Goal: Transaction & Acquisition: Purchase product/service

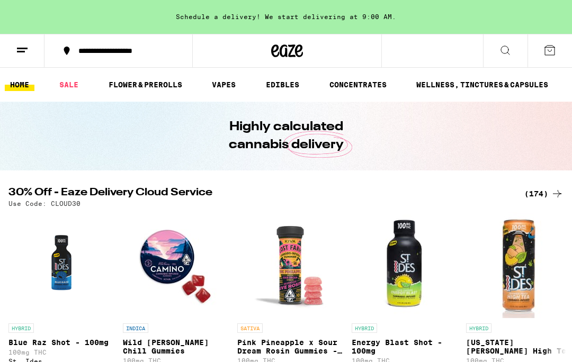
click at [26, 47] on icon at bounding box center [22, 50] width 13 height 13
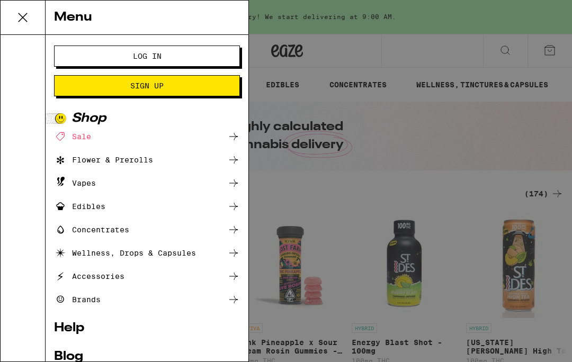
click at [30, 15] on icon at bounding box center [22, 17] width 21 height 21
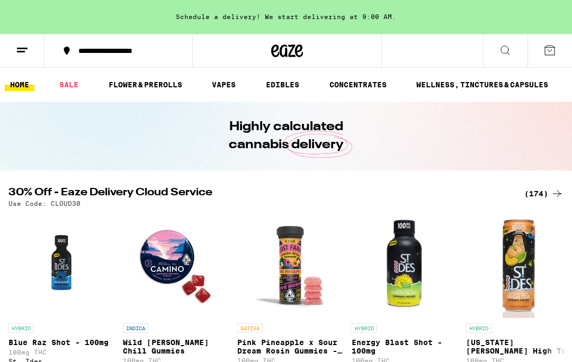
click at [290, 82] on link "EDIBLES" at bounding box center [282, 84] width 44 height 13
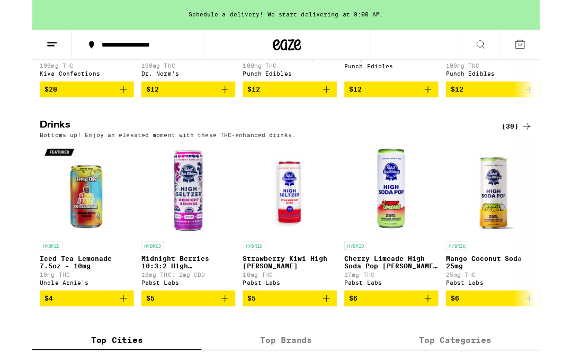
scroll to position [516, 0]
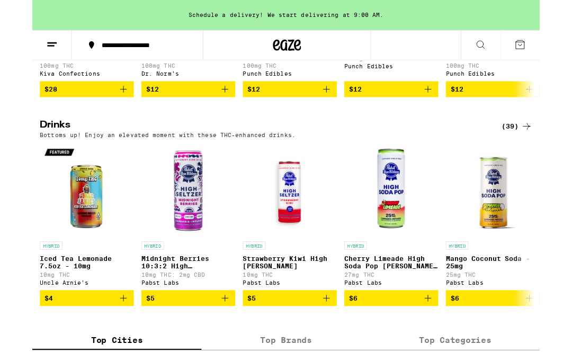
click at [540, 149] on div "(39)" at bounding box center [546, 142] width 34 height 13
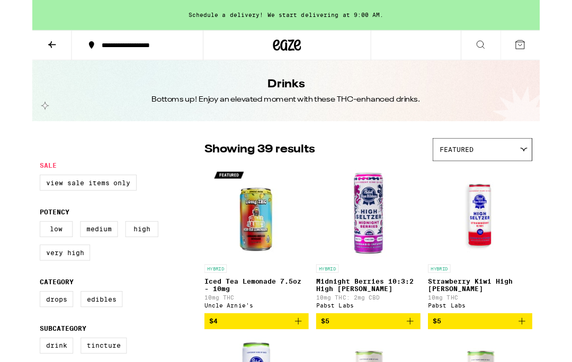
click at [52, 294] on label "Very High" at bounding box center [36, 285] width 57 height 18
click at [11, 251] on input "Very High" at bounding box center [11, 251] width 1 height 1
checkbox input "true"
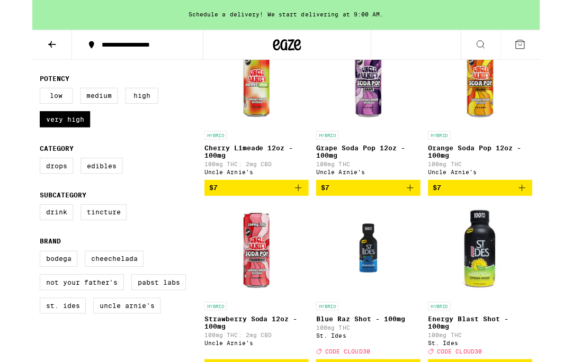
scroll to position [150, 0]
click at [302, 216] on icon "Add to bag" at bounding box center [299, 211] width 13 height 13
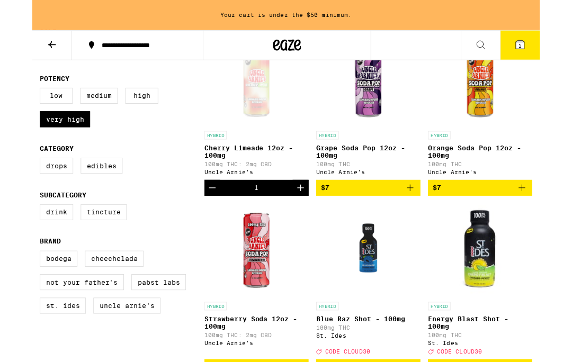
click at [423, 218] on icon "Add to bag" at bounding box center [425, 211] width 13 height 13
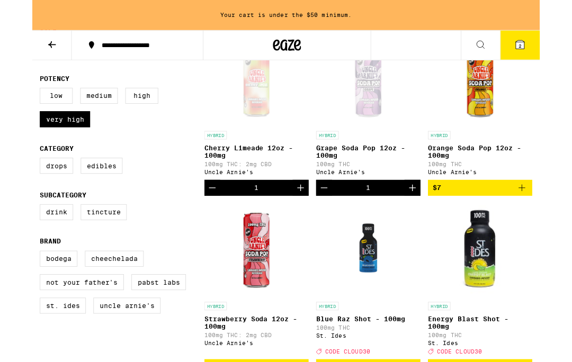
click at [551, 217] on icon "Add to bag" at bounding box center [551, 211] width 13 height 13
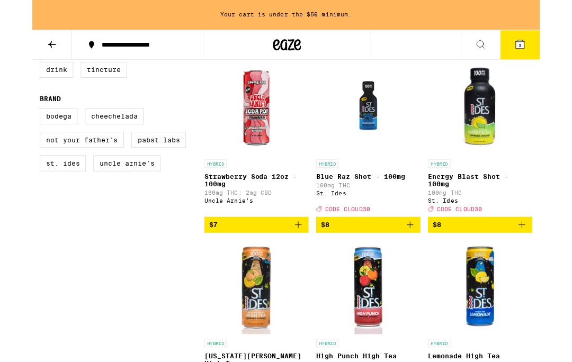
scroll to position [312, 0]
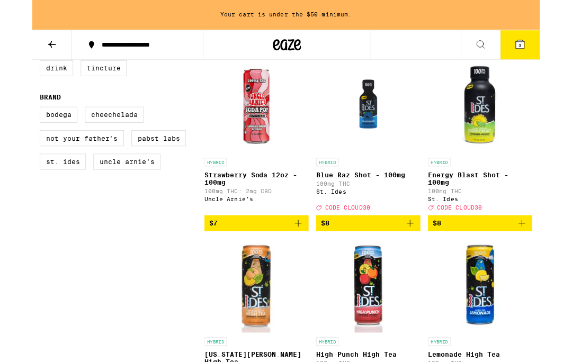
click at [300, 258] on icon "Add to bag" at bounding box center [299, 252] width 13 height 13
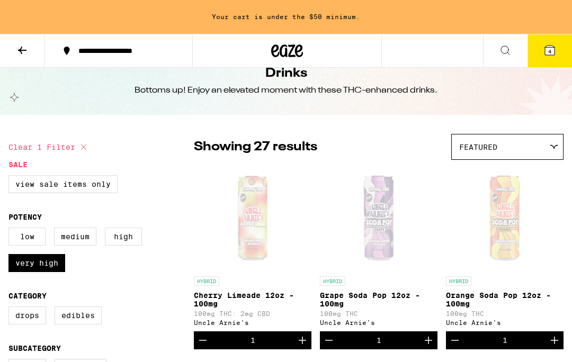
scroll to position [0, 0]
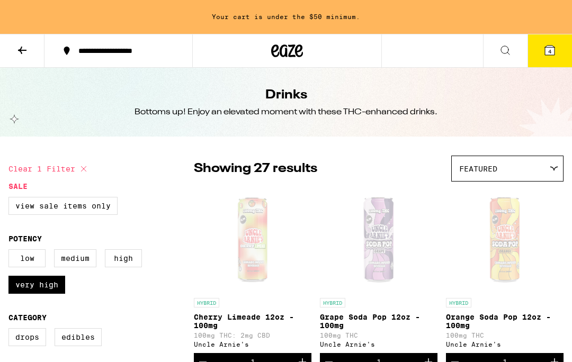
click at [29, 51] on button at bounding box center [22, 50] width 44 height 33
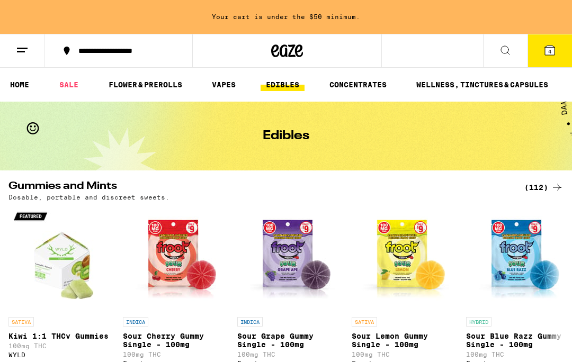
click at [225, 84] on link "VAPES" at bounding box center [223, 84] width 34 height 13
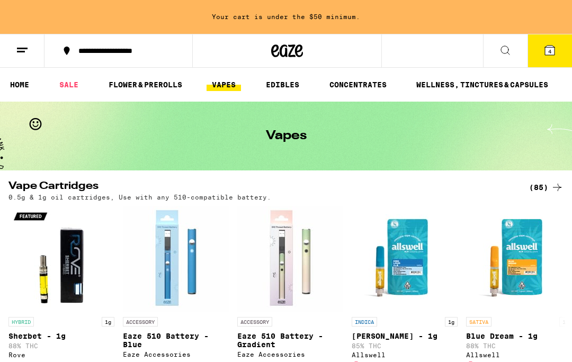
click at [544, 183] on div "(85)" at bounding box center [546, 187] width 34 height 13
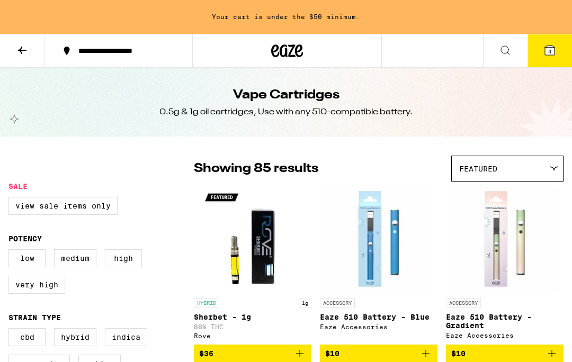
click at [49, 292] on label "Very High" at bounding box center [36, 285] width 57 height 18
click at [11, 251] on input "Very High" at bounding box center [11, 251] width 1 height 1
checkbox input "true"
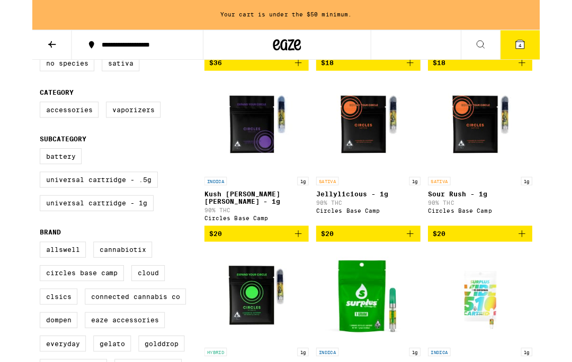
scroll to position [293, 0]
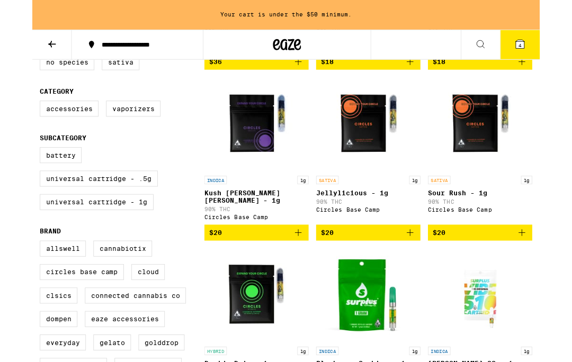
click at [300, 265] on icon "Add to bag" at bounding box center [299, 262] width 13 height 13
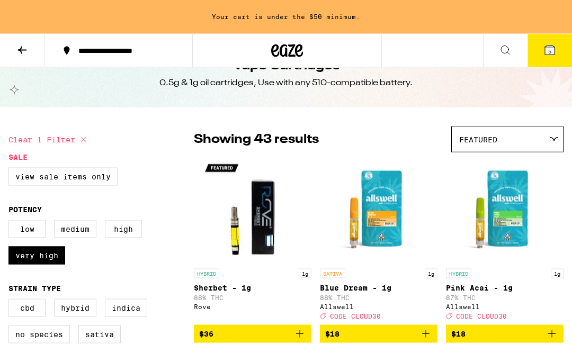
scroll to position [0, 0]
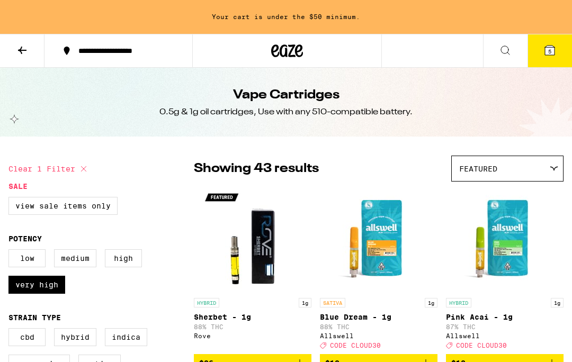
click at [27, 47] on icon at bounding box center [22, 50] width 13 height 13
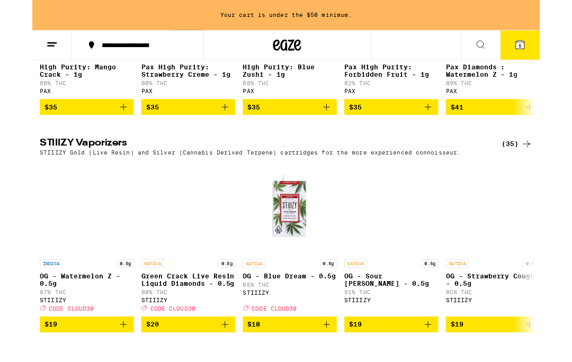
scroll to position [744, 0]
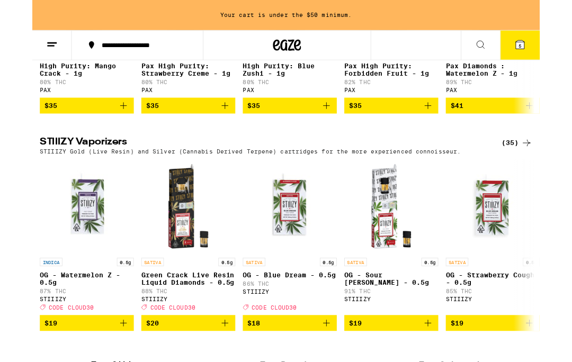
click at [95, 167] on h2 "STIIIZY Vaporizers" at bounding box center [259, 161] width 503 height 13
click at [545, 167] on div "(35)" at bounding box center [546, 161] width 34 height 13
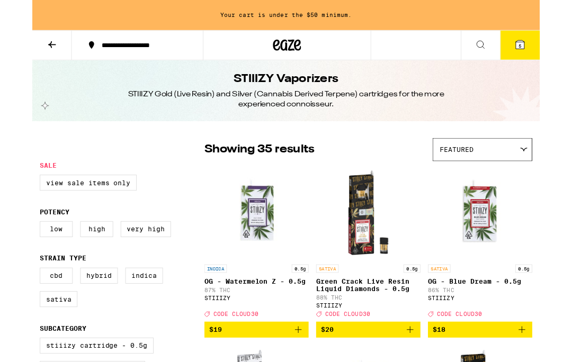
click at [136, 266] on label "Very High" at bounding box center [127, 258] width 57 height 18
click at [11, 251] on input "Very High" at bounding box center [11, 251] width 1 height 1
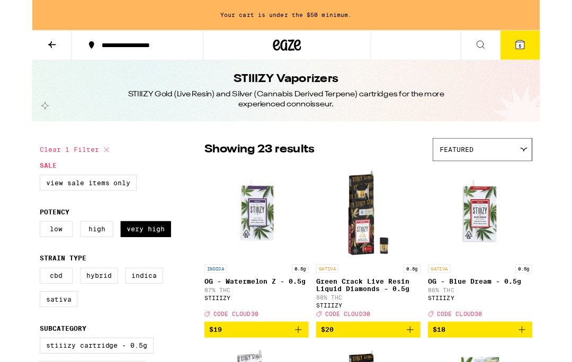
click at [133, 267] on label "Very High" at bounding box center [127, 258] width 57 height 18
click at [11, 251] on input "Very High" at bounding box center [11, 251] width 1 height 1
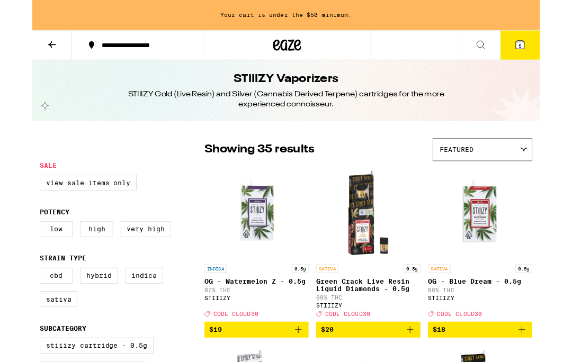
click at [126, 267] on label "Very High" at bounding box center [127, 258] width 57 height 18
click at [11, 251] on input "Very High" at bounding box center [11, 251] width 1 height 1
checkbox input "true"
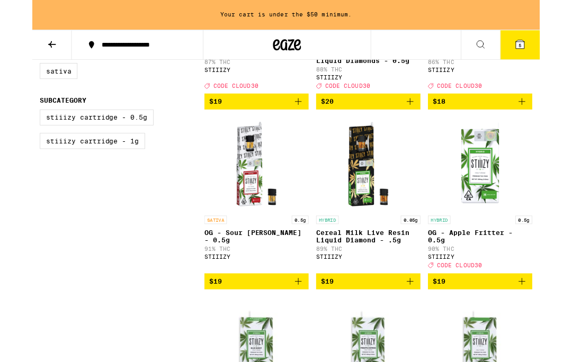
scroll to position [258, 0]
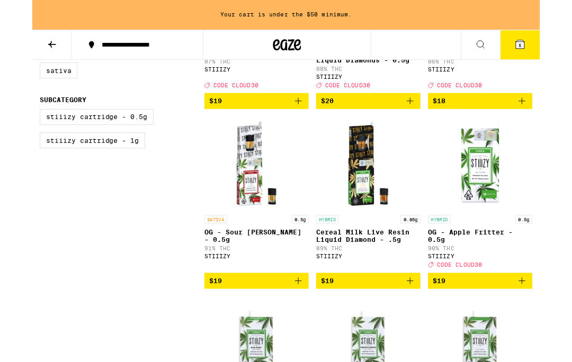
click at [550, 323] on icon "Add to bag" at bounding box center [551, 316] width 13 height 13
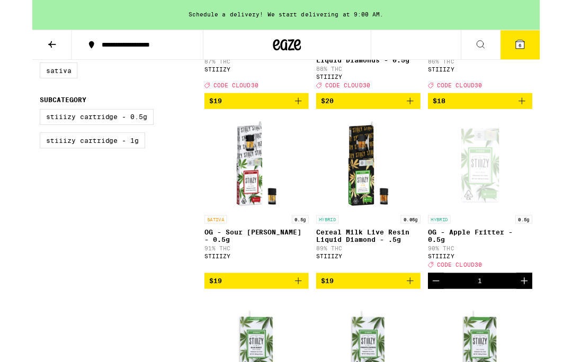
scroll to position [258, 0]
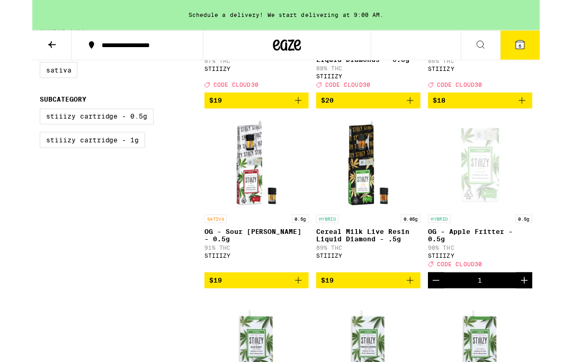
click at [552, 50] on icon at bounding box center [550, 51] width 10 height 10
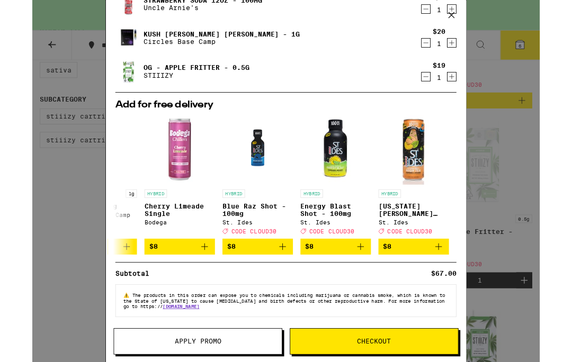
scroll to position [0, 494]
click at [367, 275] on icon "Add to bag" at bounding box center [369, 277] width 7 height 7
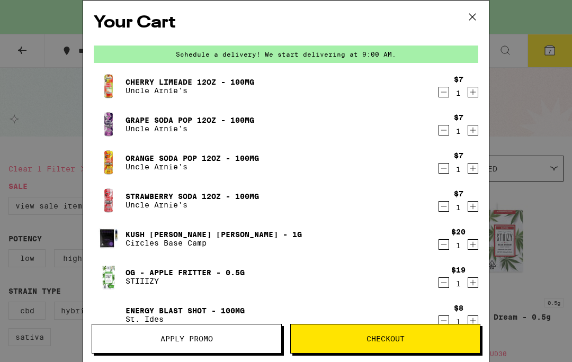
scroll to position [0, 0]
